Goal: Browse casually

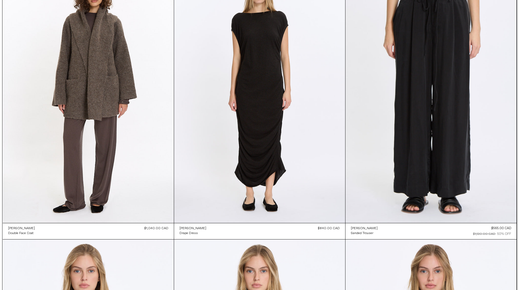
scroll to position [340, 0]
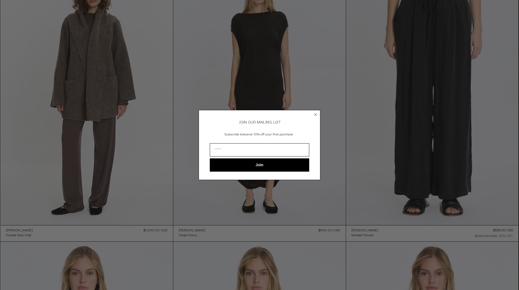
click at [314, 110] on form "JOIN OUR MAILING LIST Subscribe to receive 10% off your first purchase Join ***…" at bounding box center [260, 145] width 122 height 70
click at [315, 112] on circle "Close dialog" at bounding box center [315, 114] width 5 height 5
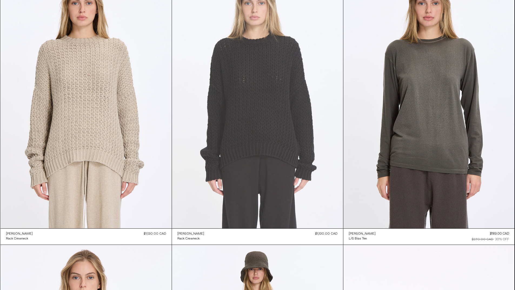
scroll to position [605, 0]
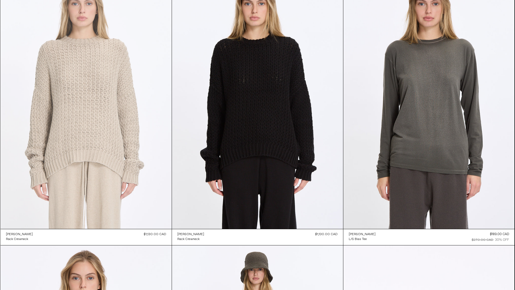
click at [109, 176] on at bounding box center [86, 100] width 171 height 257
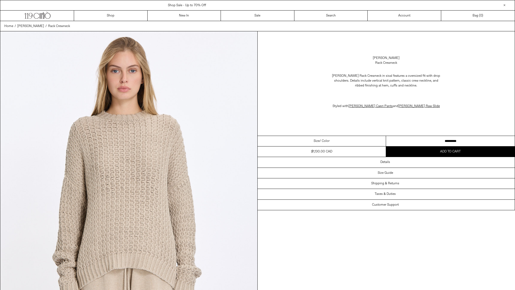
click at [159, 214] on img at bounding box center [128, 191] width 257 height 321
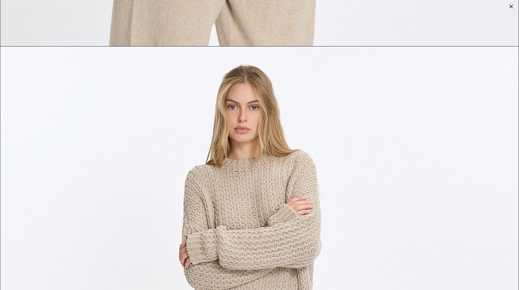
scroll to position [1898, 0]
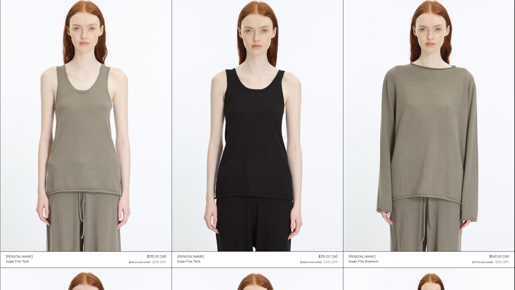
scroll to position [2768, 0]
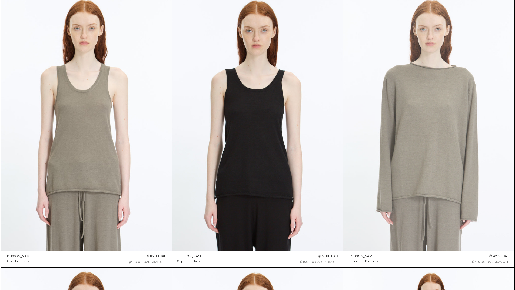
click at [390, 190] on at bounding box center [428, 122] width 171 height 257
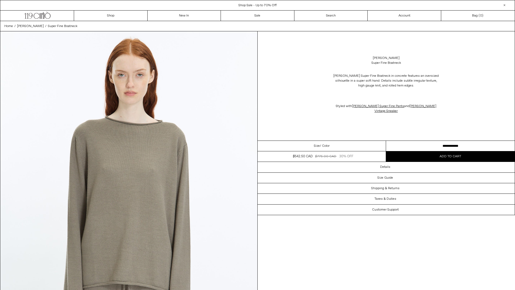
click at [306, 148] on div "Size / Color" at bounding box center [321, 146] width 129 height 11
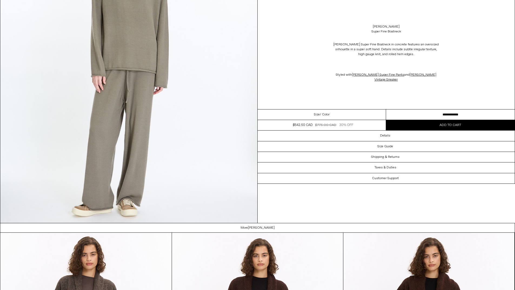
scroll to position [1094, 0]
